Goal: Transaction & Acquisition: Purchase product/service

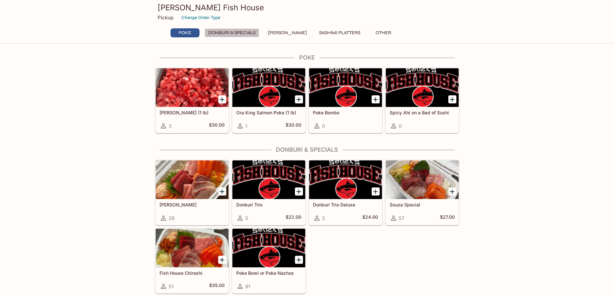
click at [247, 34] on button "Donburi & Specials" at bounding box center [232, 32] width 54 height 9
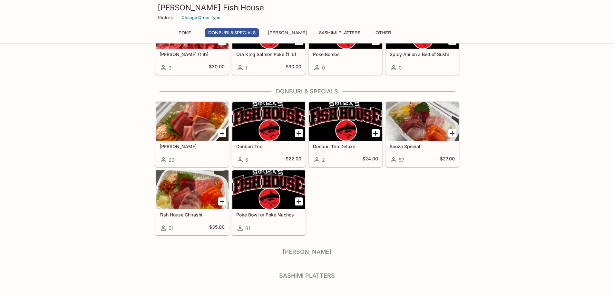
scroll to position [69, 0]
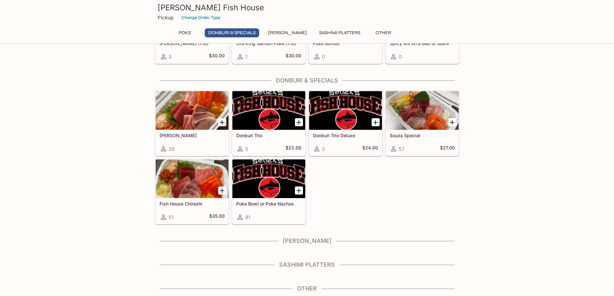
click at [189, 33] on button "Poke" at bounding box center [184, 32] width 29 height 9
click at [311, 242] on h4 "[PERSON_NAME]" at bounding box center [307, 240] width 304 height 7
click at [418, 120] on div at bounding box center [422, 110] width 73 height 39
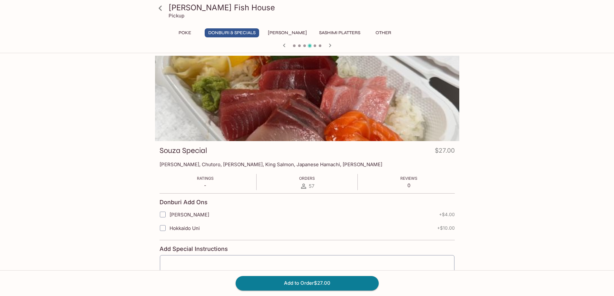
scroll to position [69, 0]
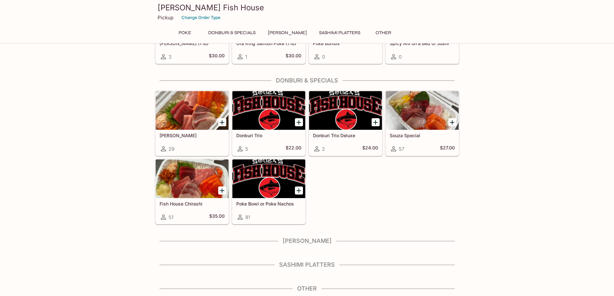
click at [194, 108] on div at bounding box center [192, 110] width 73 height 39
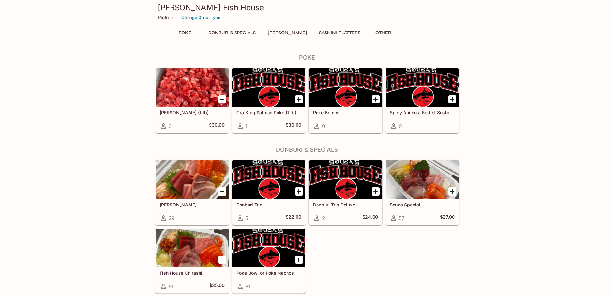
scroll to position [69, 0]
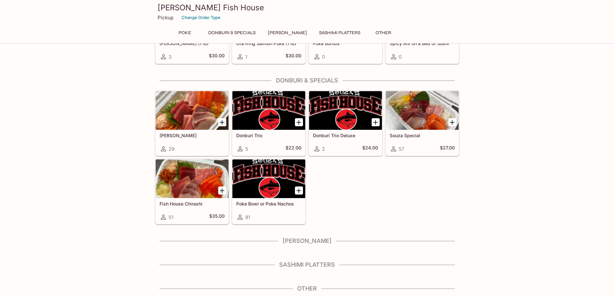
click at [267, 113] on div at bounding box center [268, 110] width 73 height 39
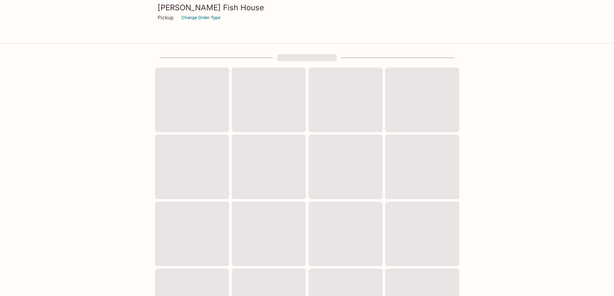
scroll to position [69, 0]
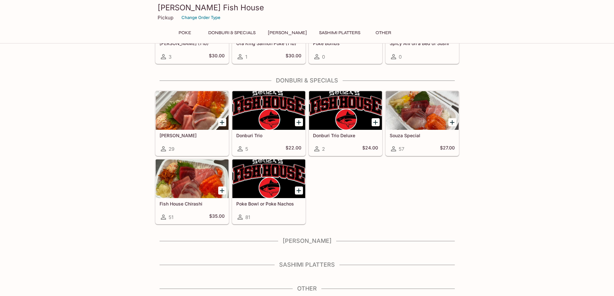
click at [321, 106] on div at bounding box center [345, 110] width 73 height 39
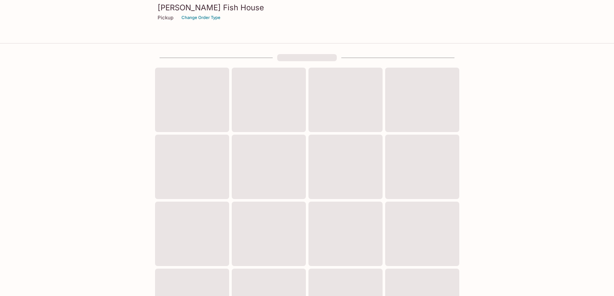
scroll to position [69, 0]
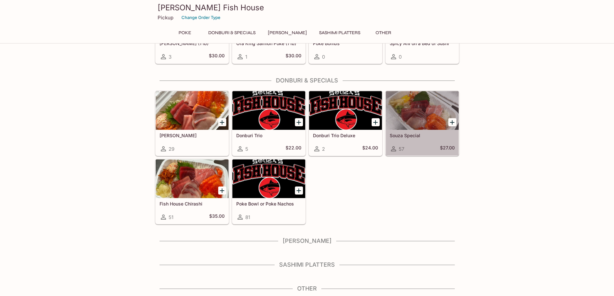
click at [408, 117] on div at bounding box center [422, 110] width 73 height 39
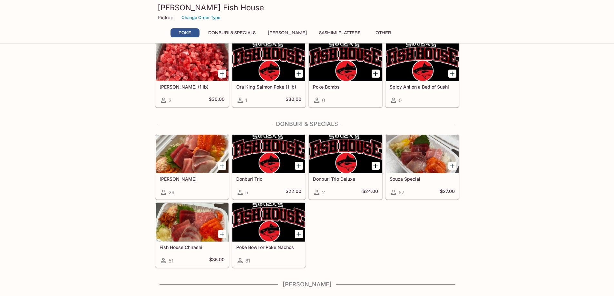
scroll to position [5, 0]
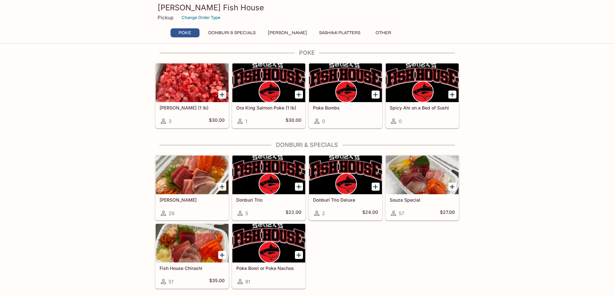
click at [249, 170] on div at bounding box center [268, 175] width 73 height 39
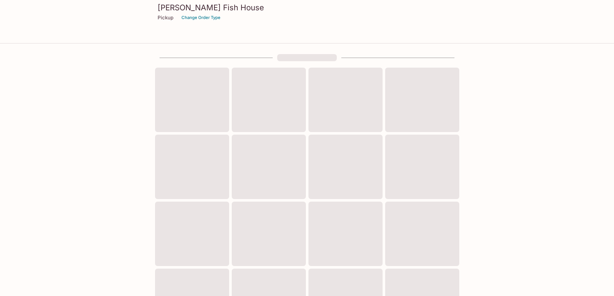
scroll to position [5, 0]
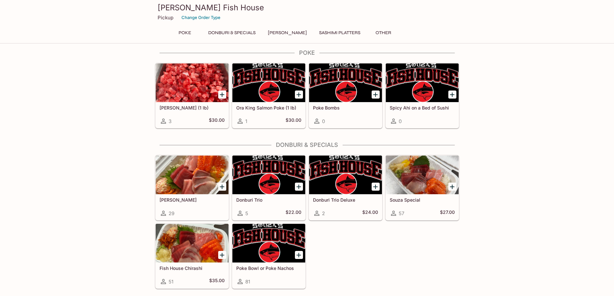
click at [188, 177] on div at bounding box center [192, 175] width 73 height 39
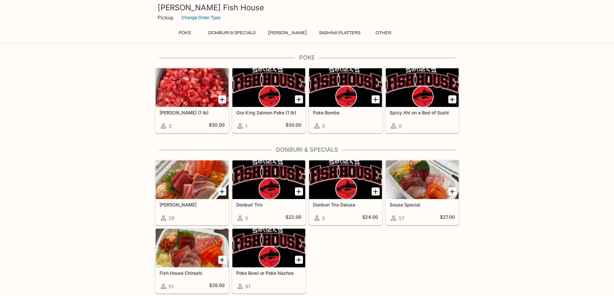
scroll to position [5, 0]
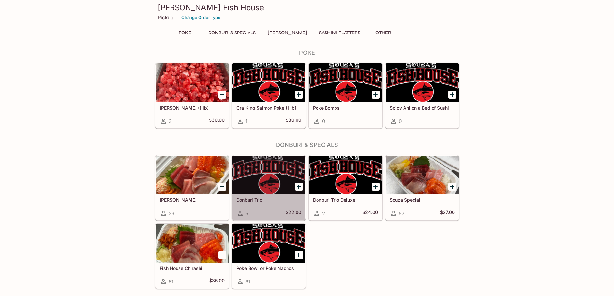
click at [274, 172] on div at bounding box center [268, 175] width 73 height 39
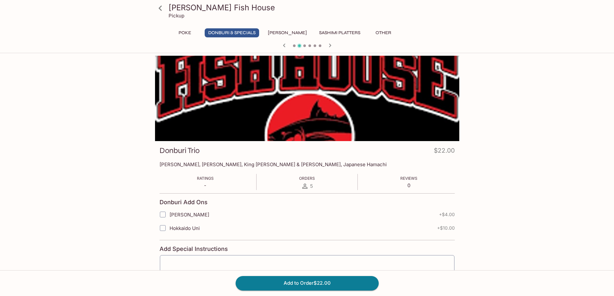
scroll to position [5, 0]
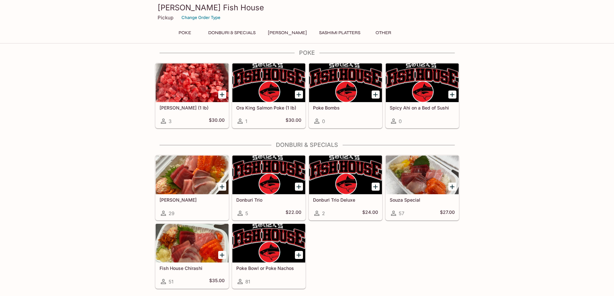
click at [340, 183] on div at bounding box center [345, 175] width 73 height 39
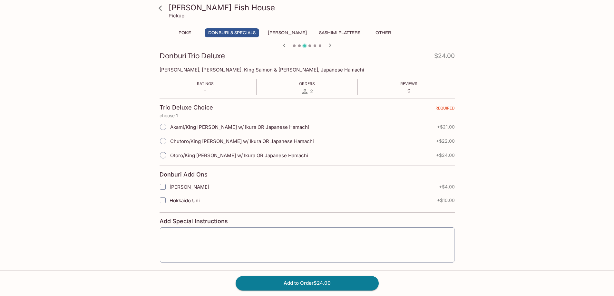
scroll to position [97, 0]
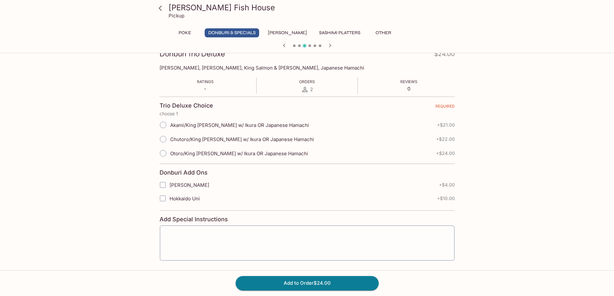
scroll to position [5, 0]
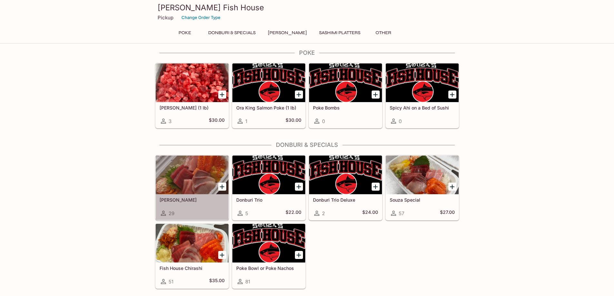
click at [194, 174] on div at bounding box center [192, 175] width 73 height 39
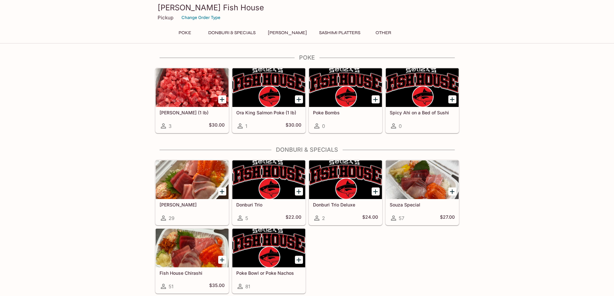
scroll to position [5, 0]
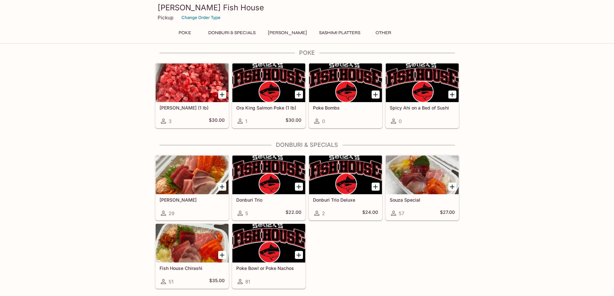
click at [280, 176] on div at bounding box center [268, 175] width 73 height 39
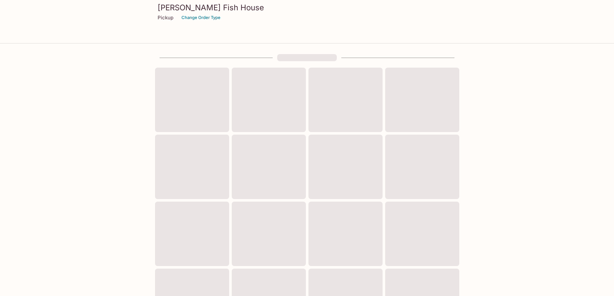
scroll to position [5, 0]
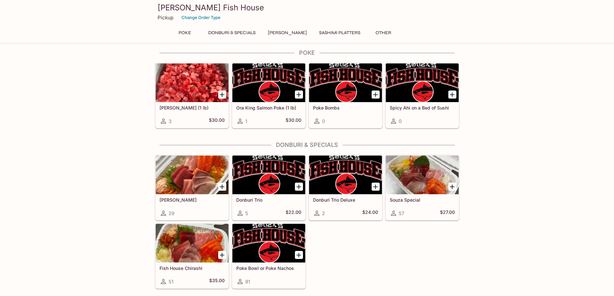
click at [208, 173] on div at bounding box center [192, 175] width 73 height 39
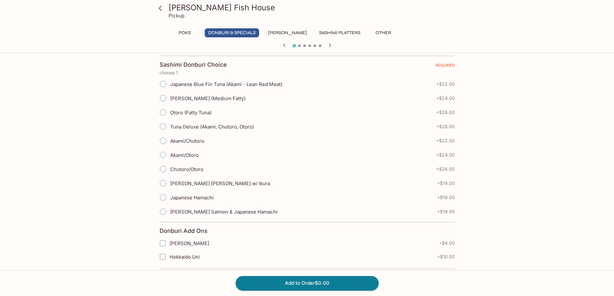
scroll to position [129, 0]
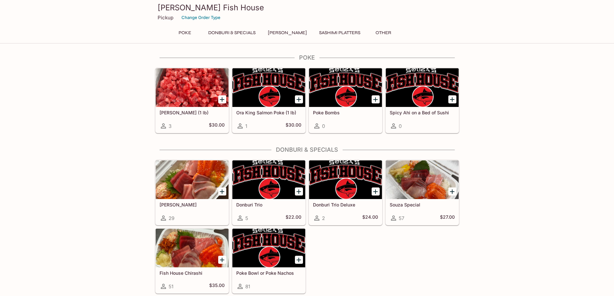
scroll to position [5, 0]
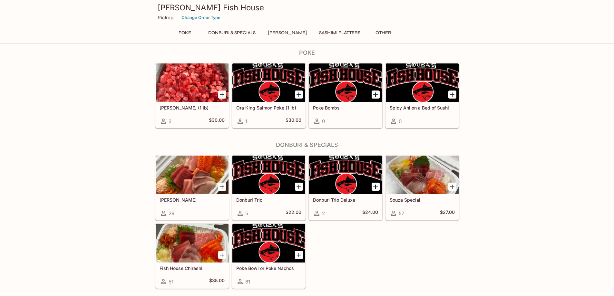
click at [289, 168] on div at bounding box center [268, 175] width 73 height 39
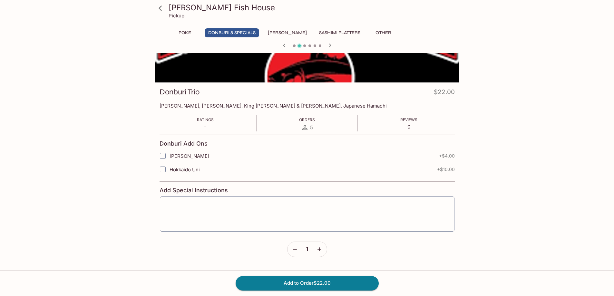
scroll to position [64, 0]
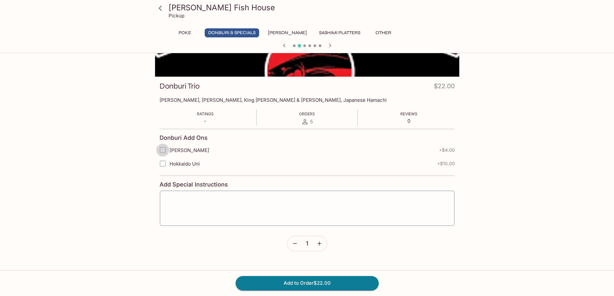
click at [160, 149] on input "[PERSON_NAME]" at bounding box center [162, 150] width 13 height 13
checkbox input "false"
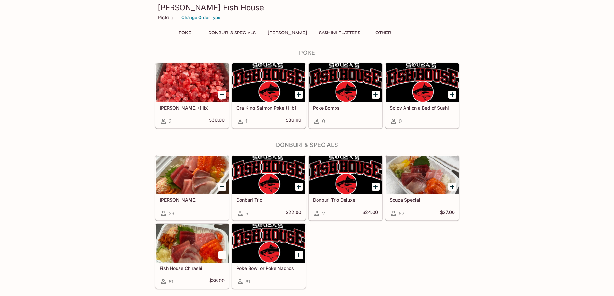
click at [411, 178] on div at bounding box center [422, 175] width 73 height 39
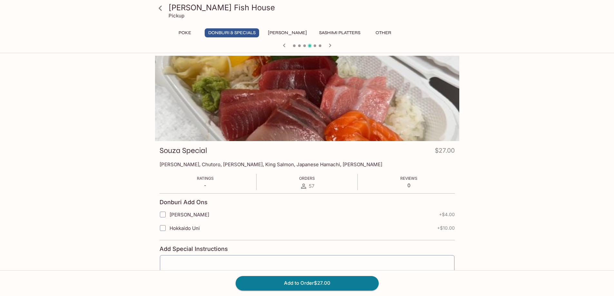
scroll to position [5, 0]
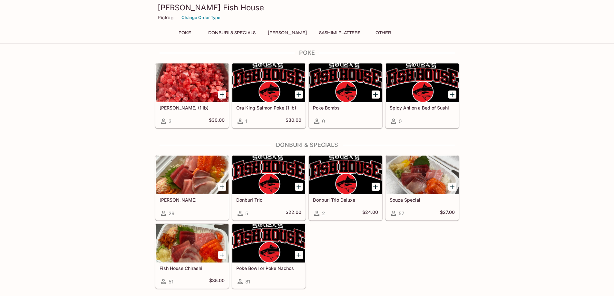
click at [202, 244] on div at bounding box center [192, 243] width 73 height 39
